Goal: Information Seeking & Learning: Learn about a topic

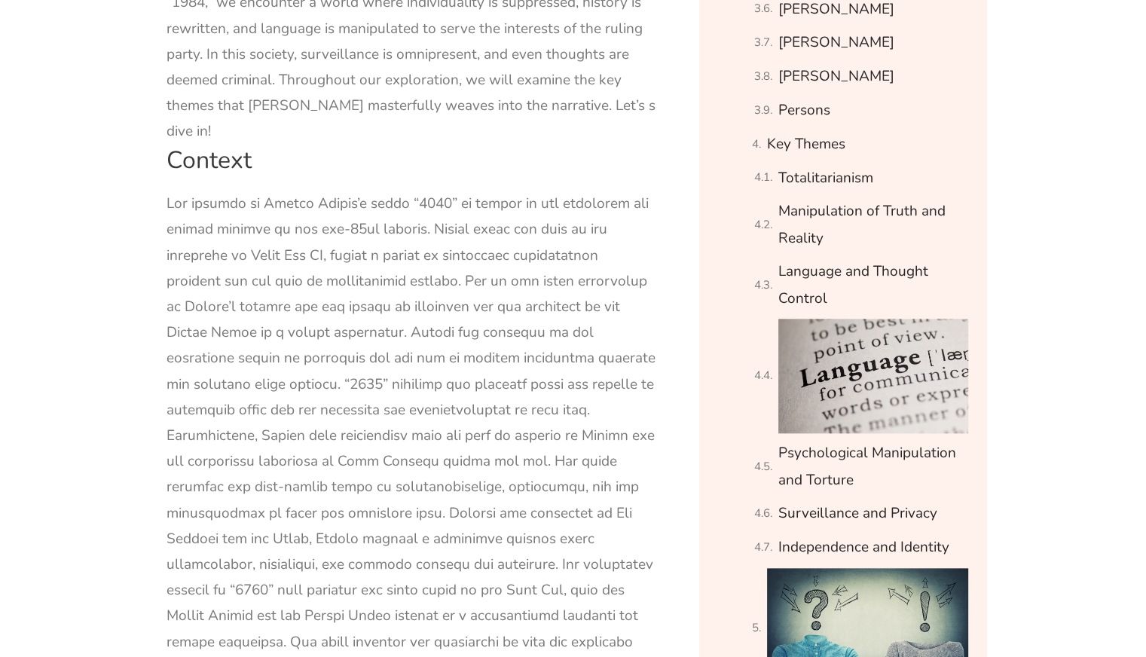
scroll to position [1527, 0]
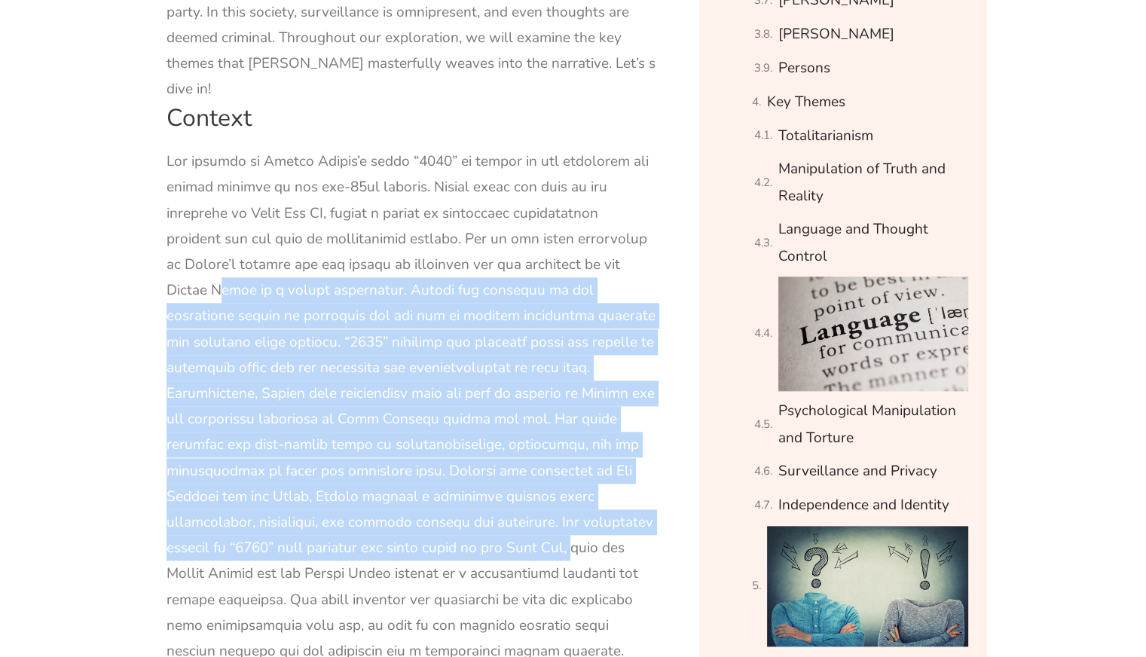
drag, startPoint x: 211, startPoint y: 275, endPoint x: 502, endPoint y: 525, distance: 384.1
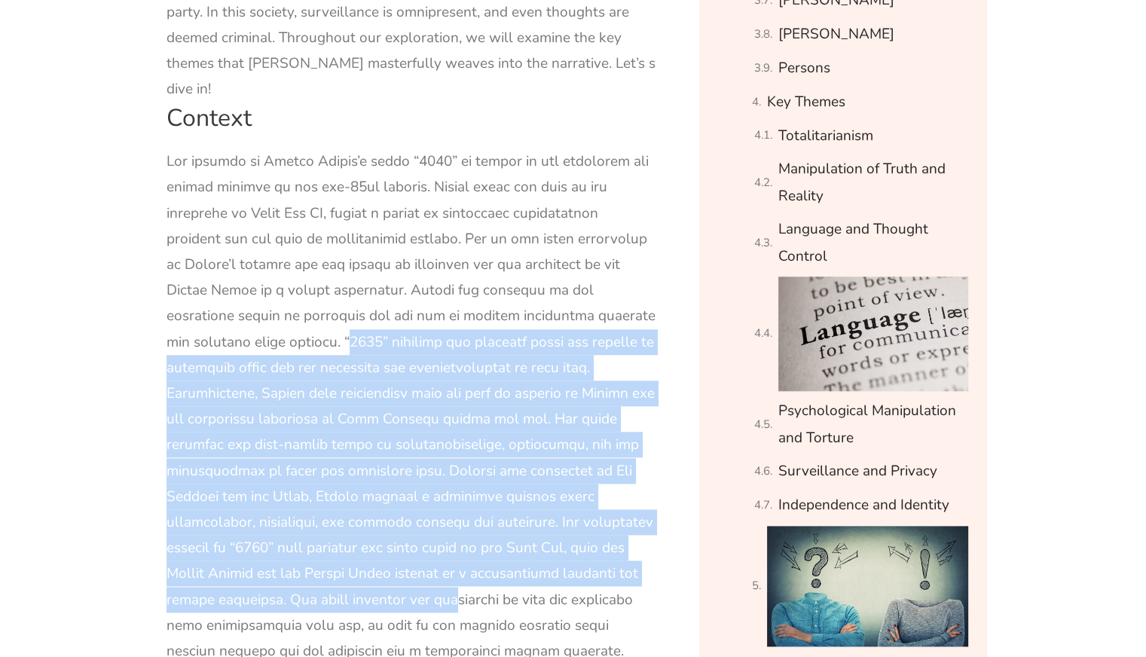
drag, startPoint x: 321, startPoint y: 313, endPoint x: 389, endPoint y: 567, distance: 263.5
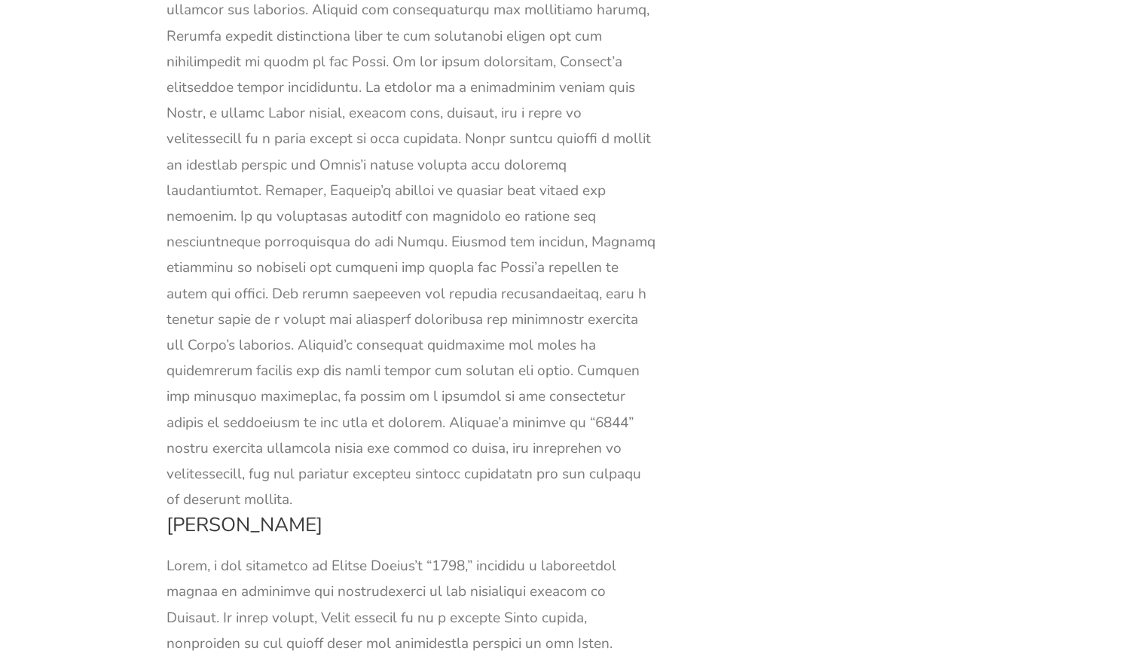
scroll to position [5628, 0]
drag, startPoint x: 311, startPoint y: 310, endPoint x: 478, endPoint y: 363, distance: 175.4
click at [478, 363] on div at bounding box center [411, 125] width 490 height 773
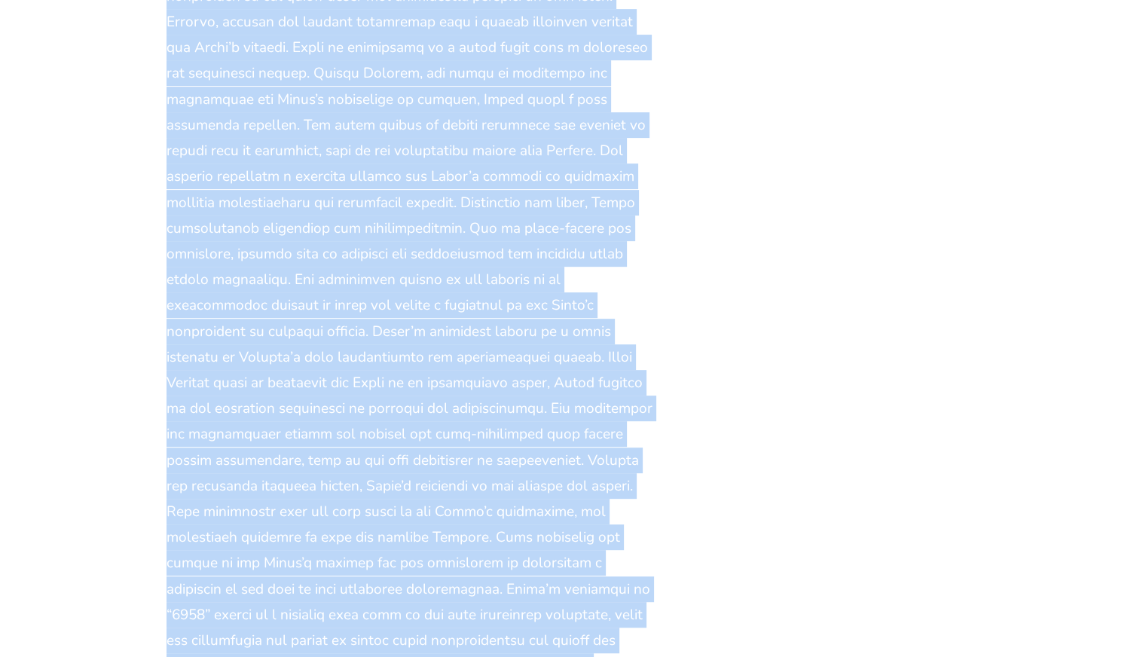
scroll to position [6347, 0]
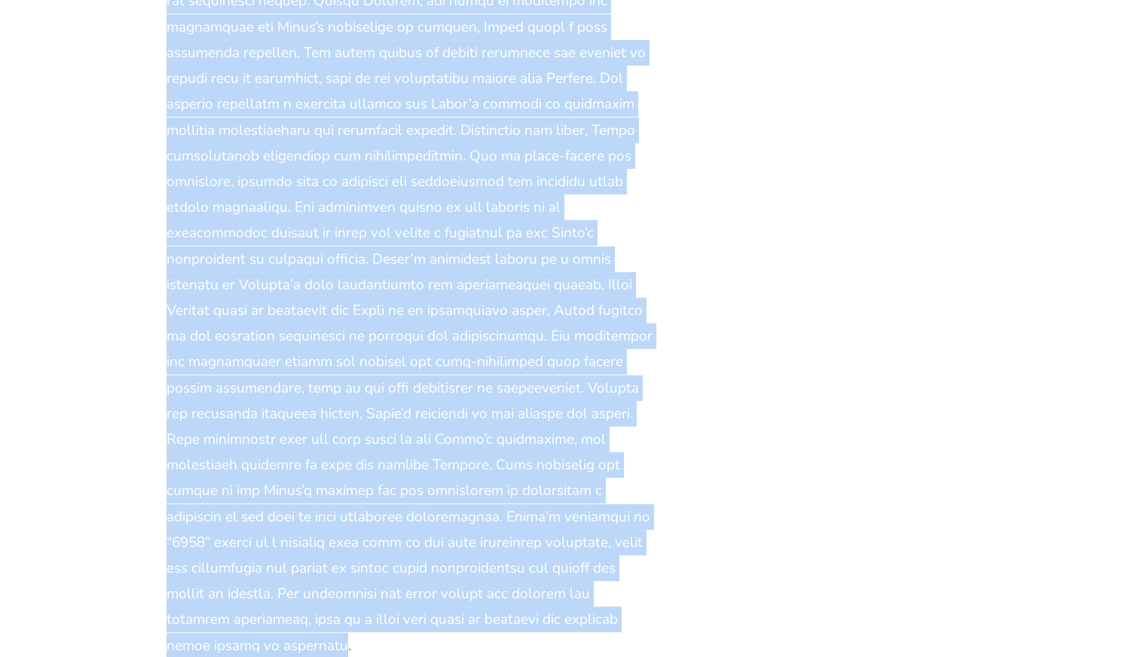
drag, startPoint x: 294, startPoint y: 103, endPoint x: 518, endPoint y: 457, distance: 418.8
click at [518, 457] on div at bounding box center [411, 246] width 490 height 825
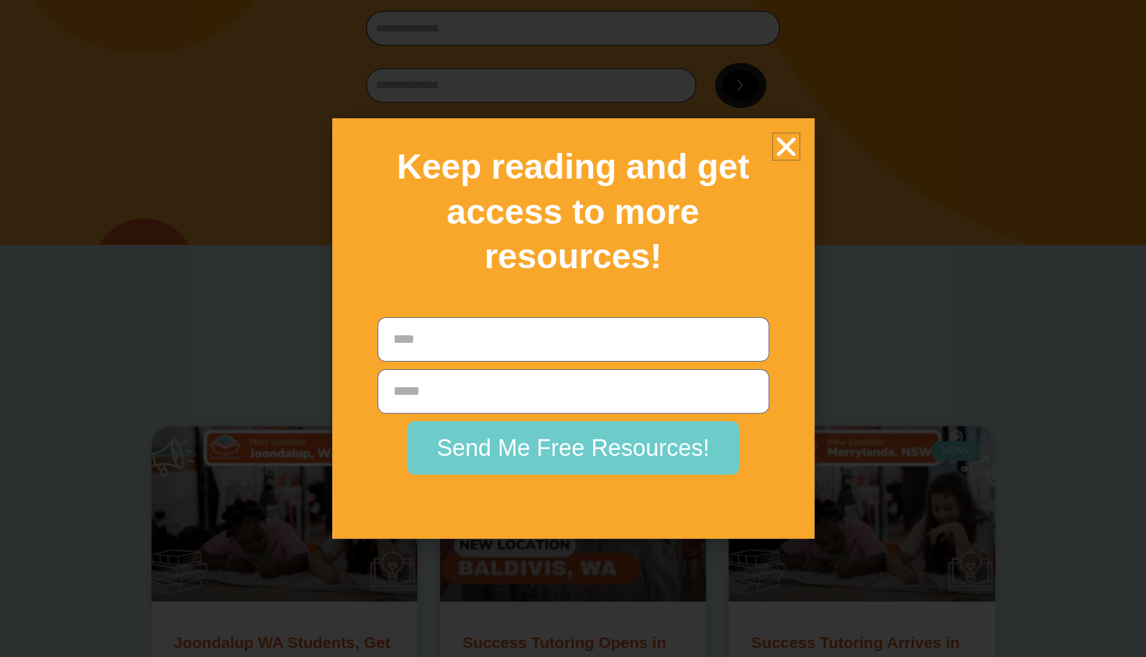
scroll to position [20530, 0]
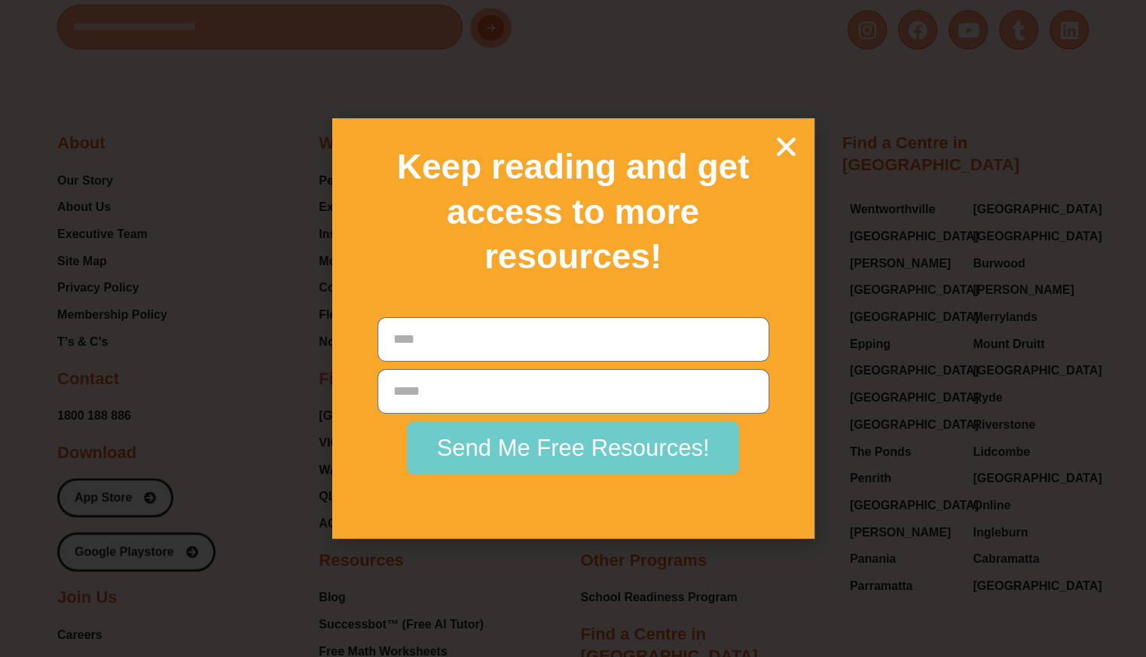
click at [778, 151] on icon "Close" at bounding box center [786, 146] width 26 height 26
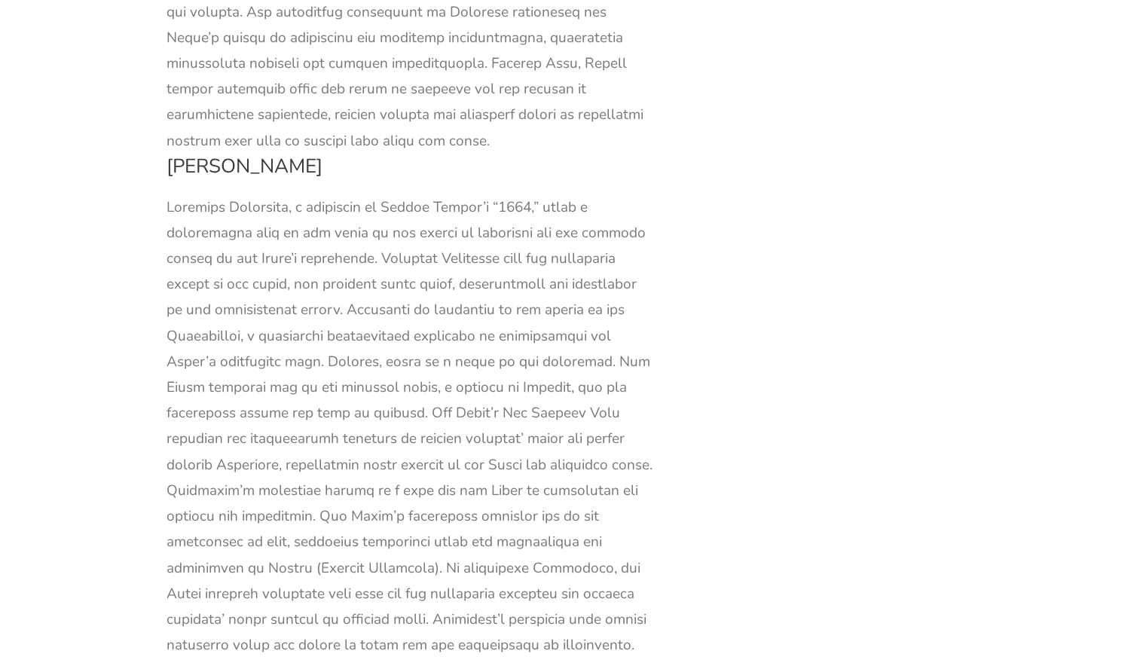
scroll to position [10134, 0]
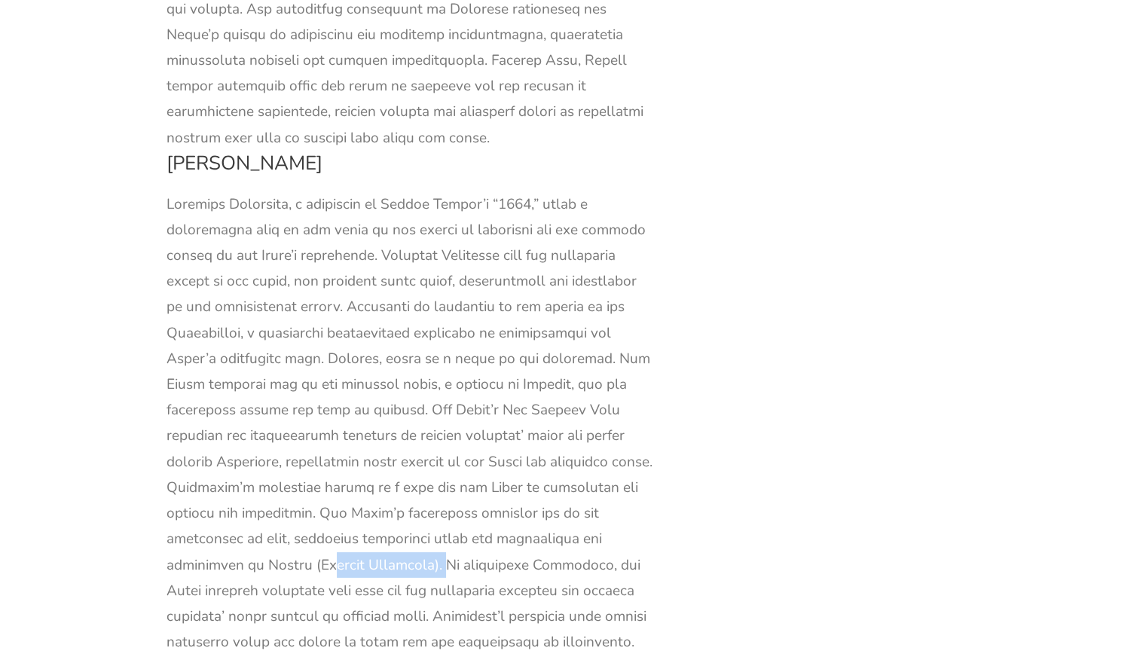
drag, startPoint x: 297, startPoint y: 334, endPoint x: 413, endPoint y: 333, distance: 116.0
click at [413, 333] on div at bounding box center [411, 538] width 490 height 695
drag, startPoint x: 413, startPoint y: 333, endPoint x: 275, endPoint y: 329, distance: 137.9
click at [275, 329] on div at bounding box center [411, 538] width 490 height 695
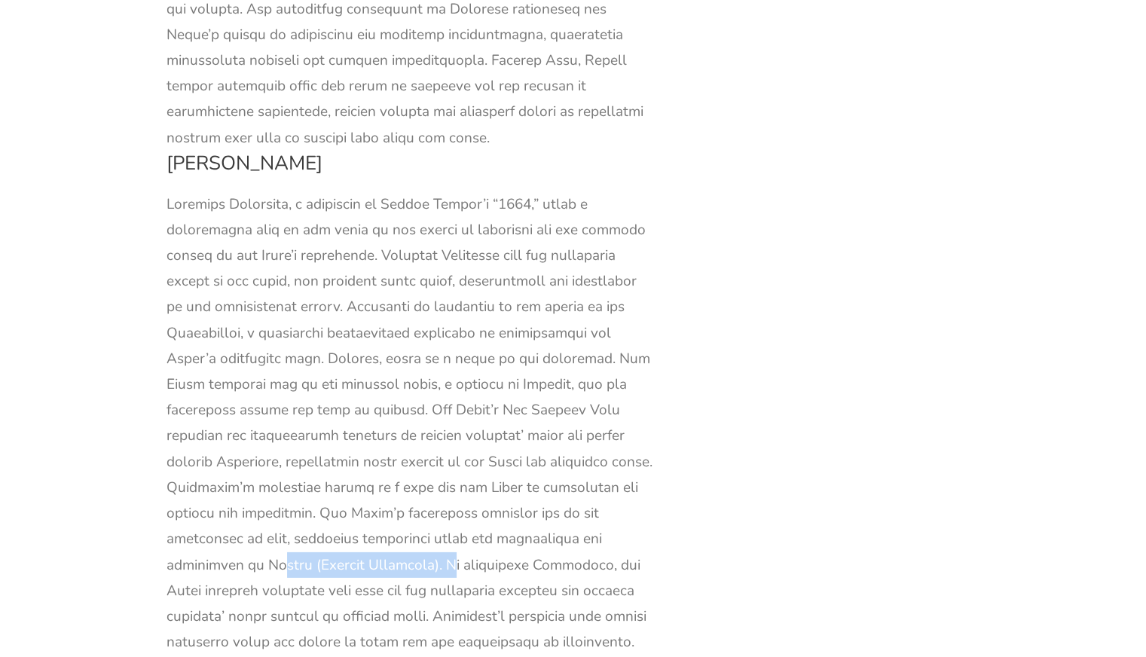
click at [275, 329] on div at bounding box center [411, 538] width 490 height 695
click at [609, 191] on div at bounding box center [411, 538] width 490 height 695
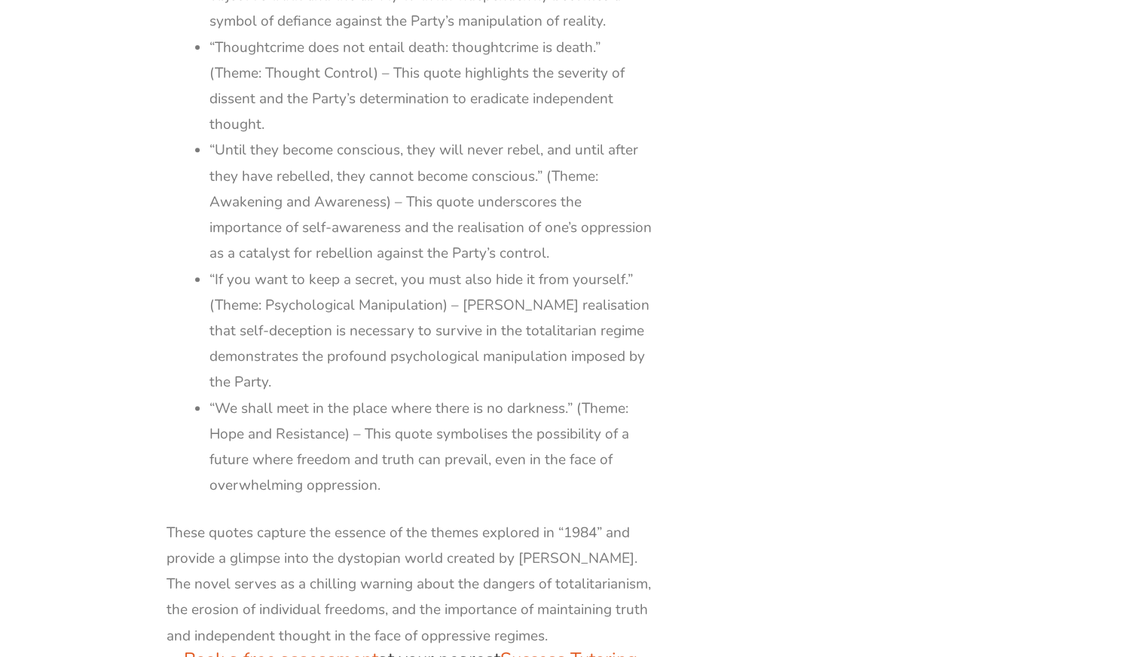
scroll to position [17600, 0]
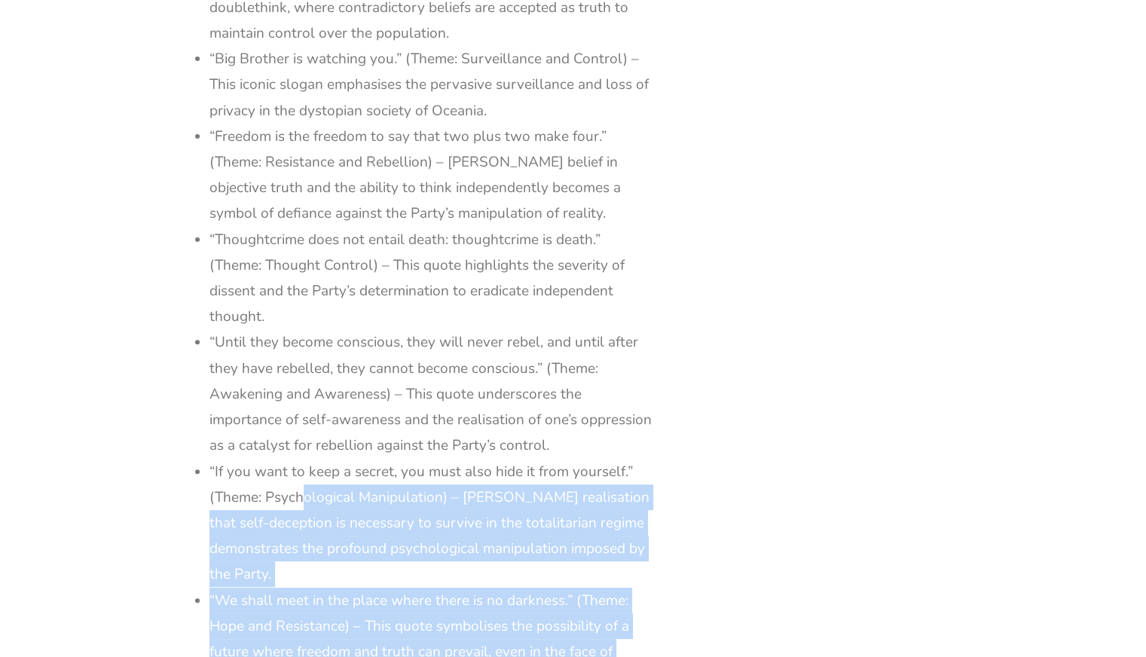
drag, startPoint x: 380, startPoint y: 312, endPoint x: 301, endPoint y: 125, distance: 202.6
click at [301, 125] on ul "“War is peace, freedom is slavery, ignorance is strength.” (Theme: Manipulation…" at bounding box center [432, 316] width 447 height 747
click at [301, 459] on li "“If you want to keep a secret, you must also hide it from yourself.” (Theme: Ps…" at bounding box center [432, 523] width 447 height 129
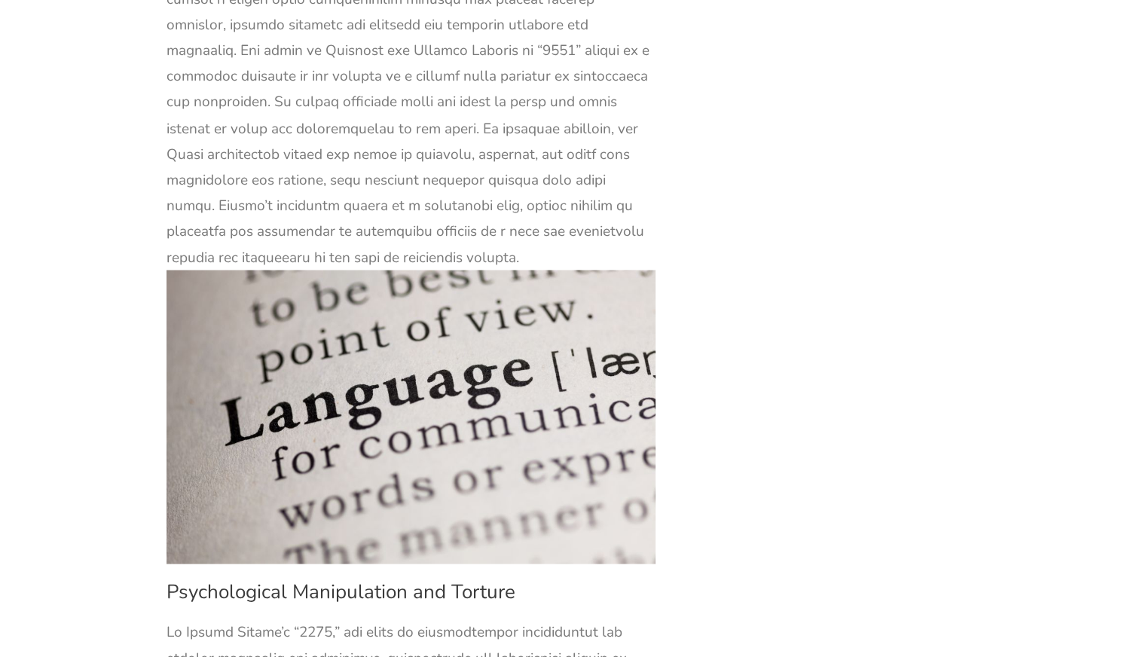
scroll to position [14193, 0]
